Goal: Transaction & Acquisition: Purchase product/service

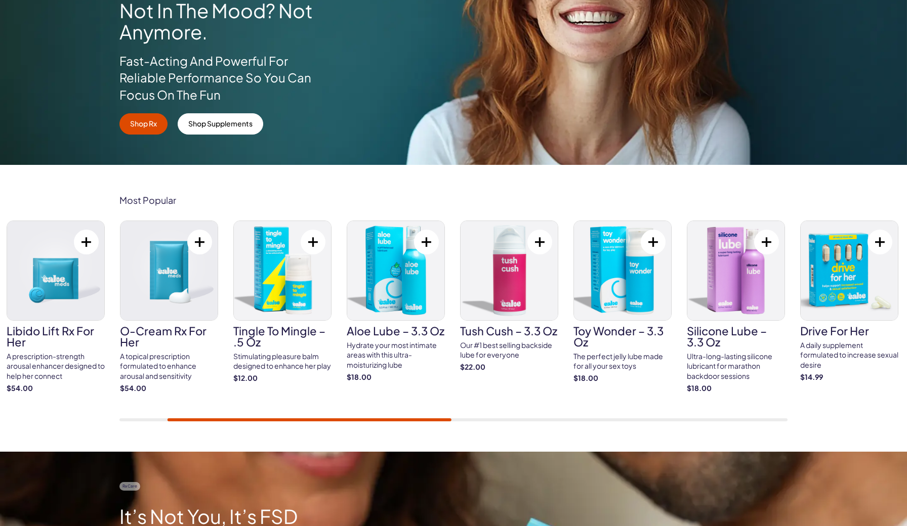
scroll to position [205, 0]
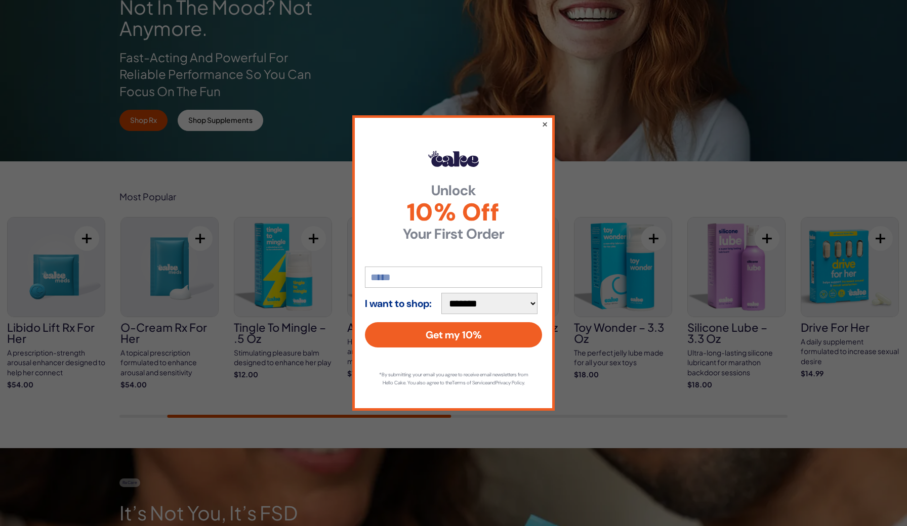
click at [543, 119] on button "×" at bounding box center [545, 124] width 7 height 12
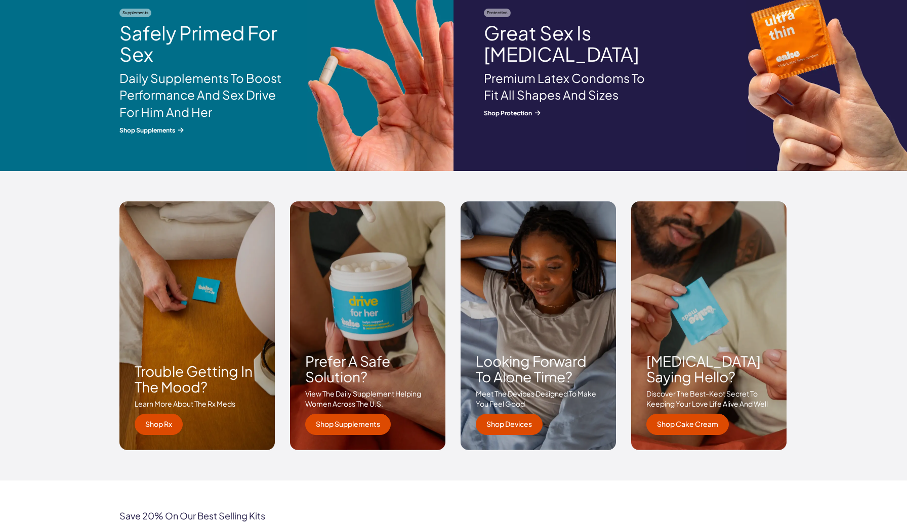
scroll to position [1308, 0]
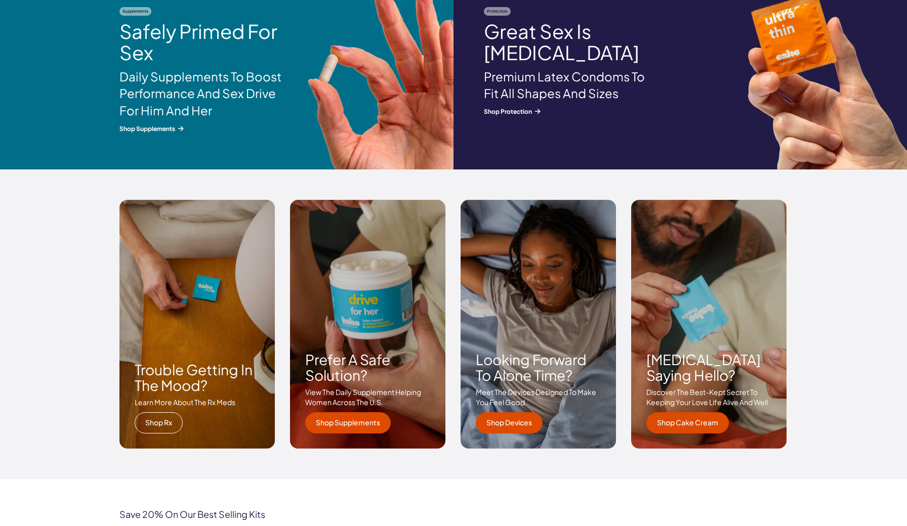
click at [166, 419] on link "shop rx" at bounding box center [159, 422] width 48 height 21
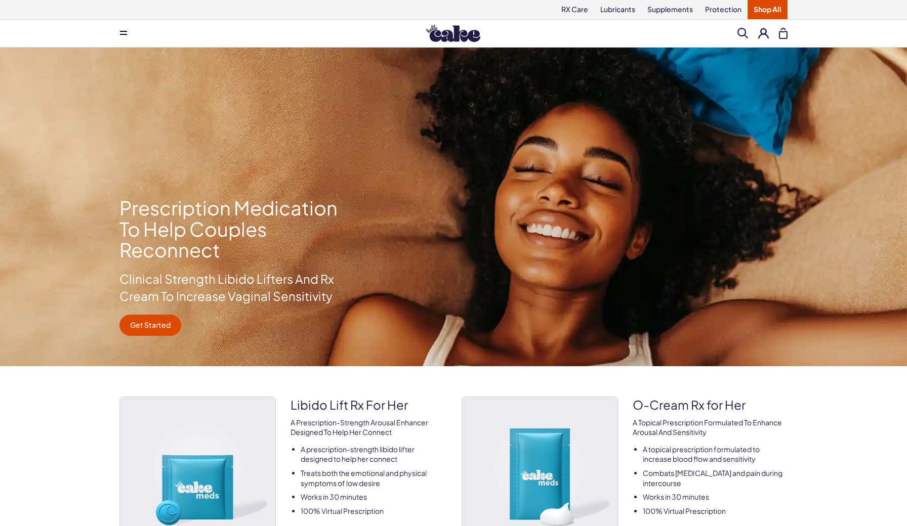
click at [765, 35] on button at bounding box center [763, 33] width 11 height 11
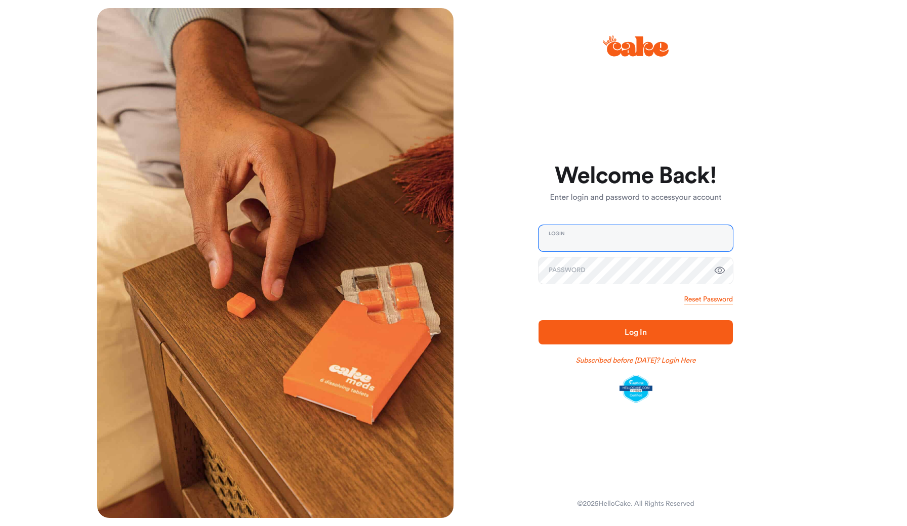
type input "**********"
click at [591, 335] on span "Log In" at bounding box center [636, 332] width 162 height 12
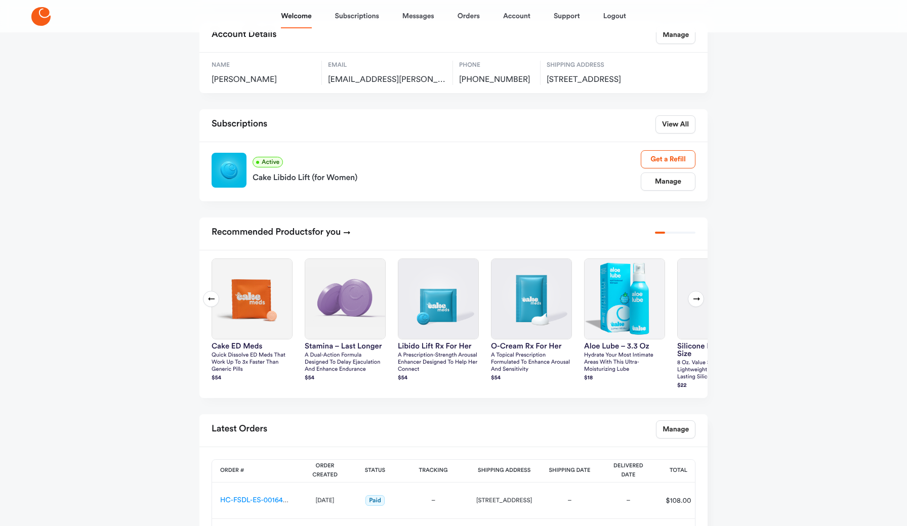
scroll to position [225, 0]
click at [503, 368] on p "A topical prescription formulated to enhance arousal and sensitivity" at bounding box center [531, 362] width 81 height 21
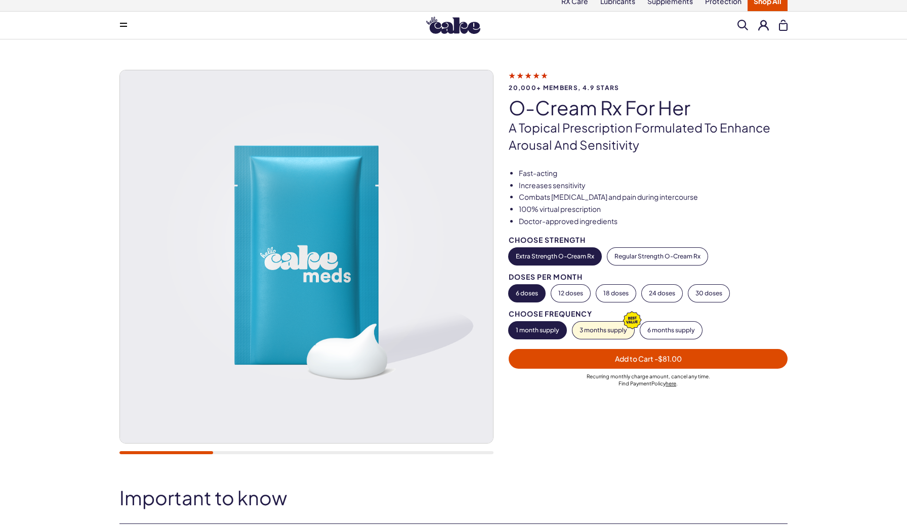
scroll to position [8, 0]
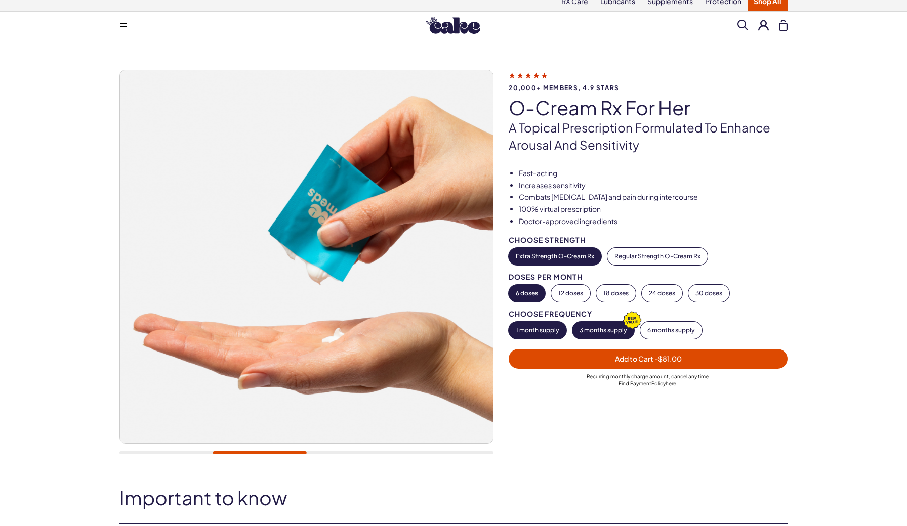
click at [623, 334] on button "3 months supply" at bounding box center [603, 330] width 62 height 17
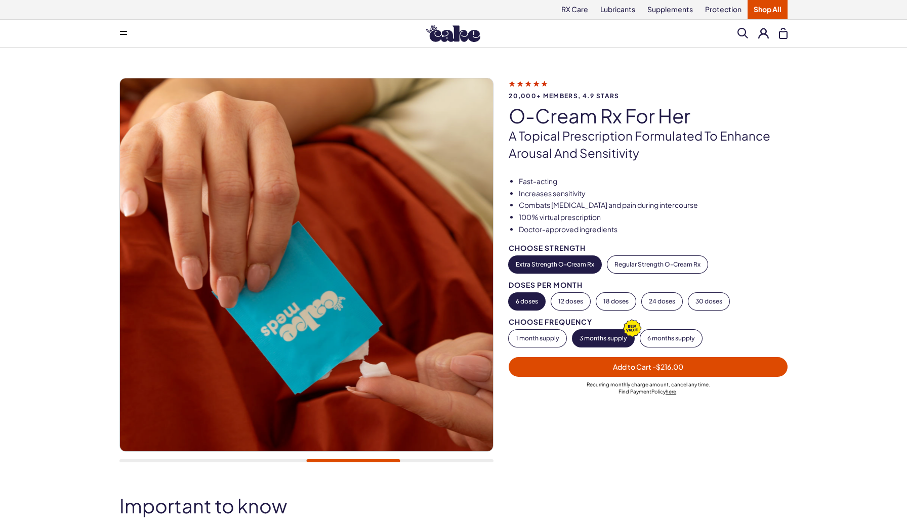
scroll to position [0, 0]
click at [763, 38] on button at bounding box center [763, 33] width 11 height 11
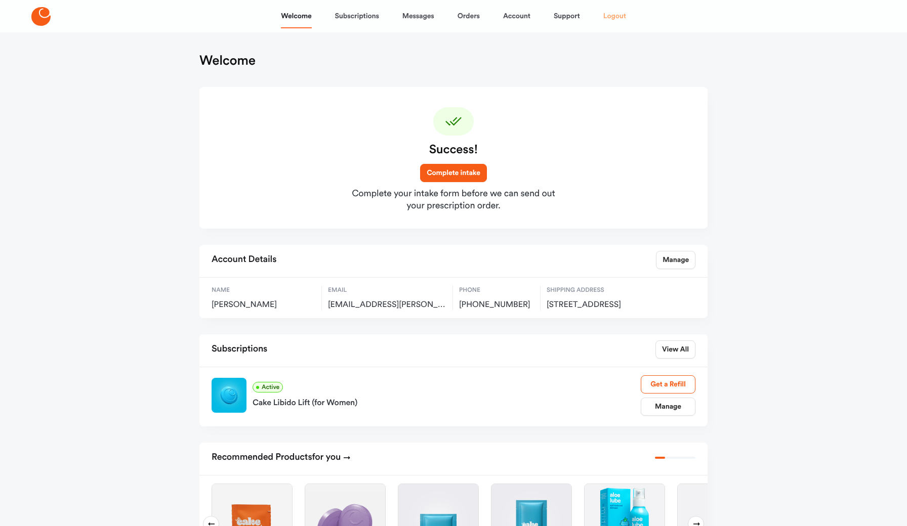
click at [613, 19] on link "Logout" at bounding box center [614, 16] width 23 height 24
